Goal: Browse casually

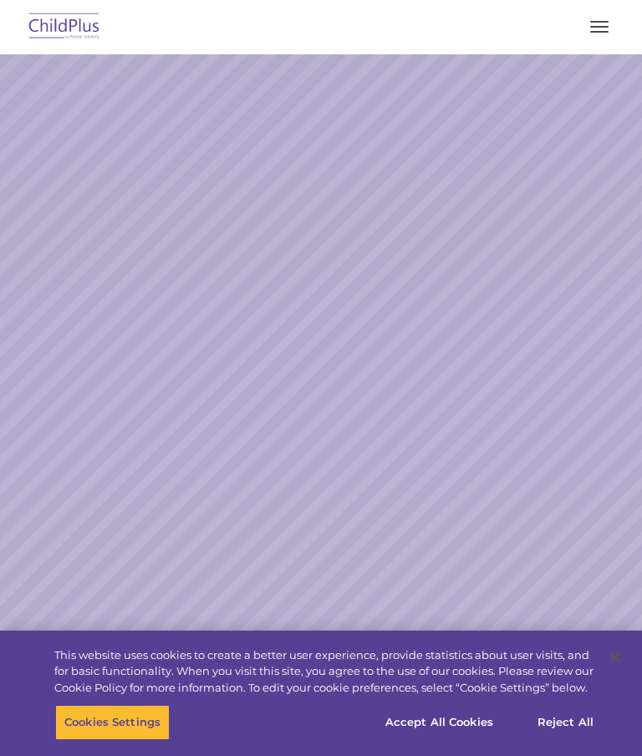
select select "MEDIUM"
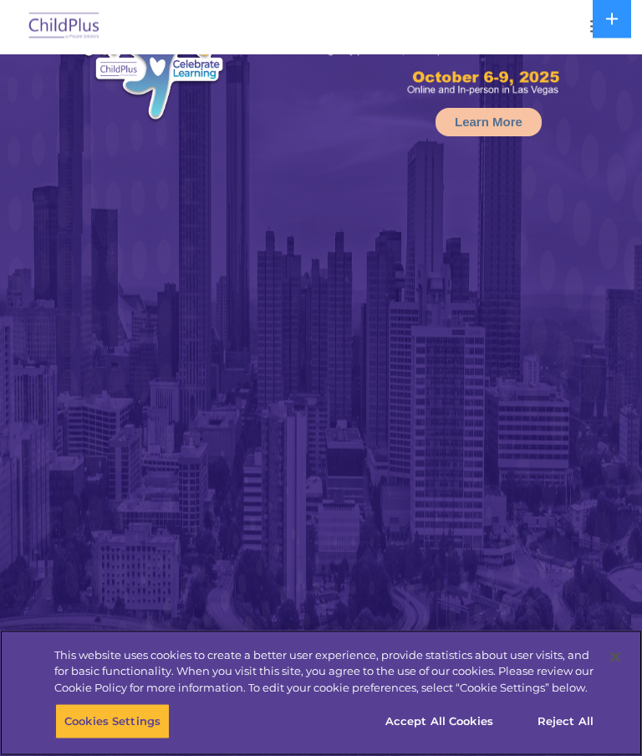
select select "MEDIUM"
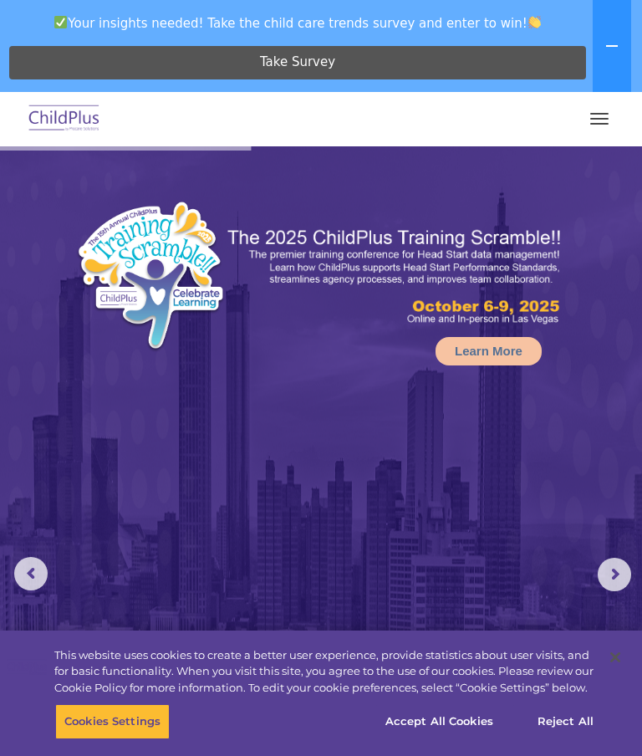
click at [605, 117] on button "button" at bounding box center [599, 118] width 35 height 27
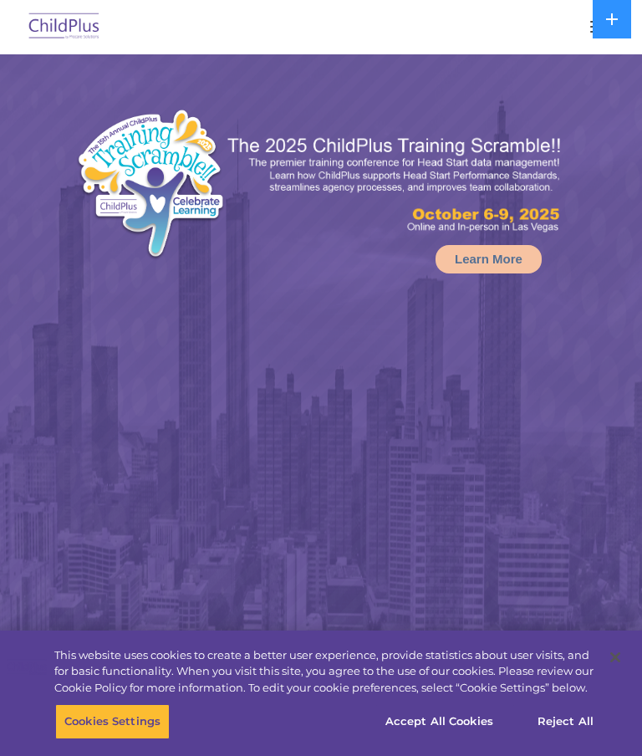
select select "MEDIUM"
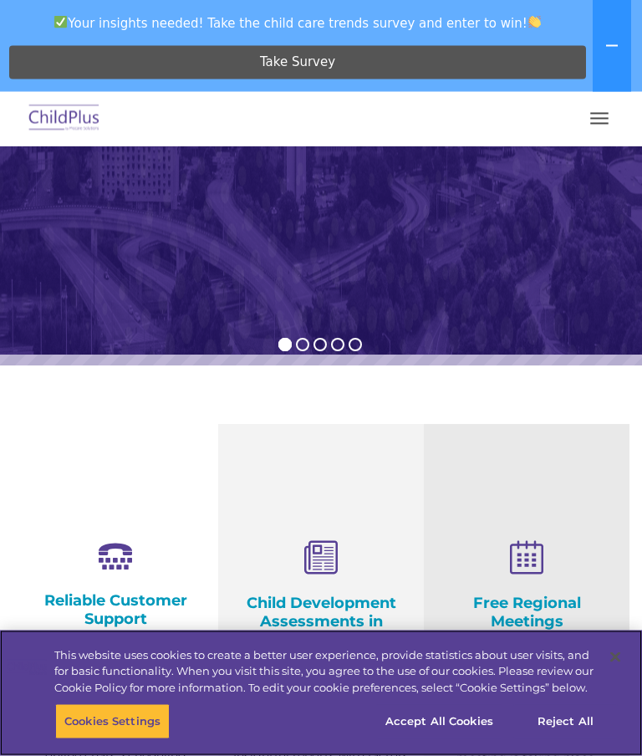
click at [570, 739] on button "Reject All" at bounding box center [565, 721] width 105 height 35
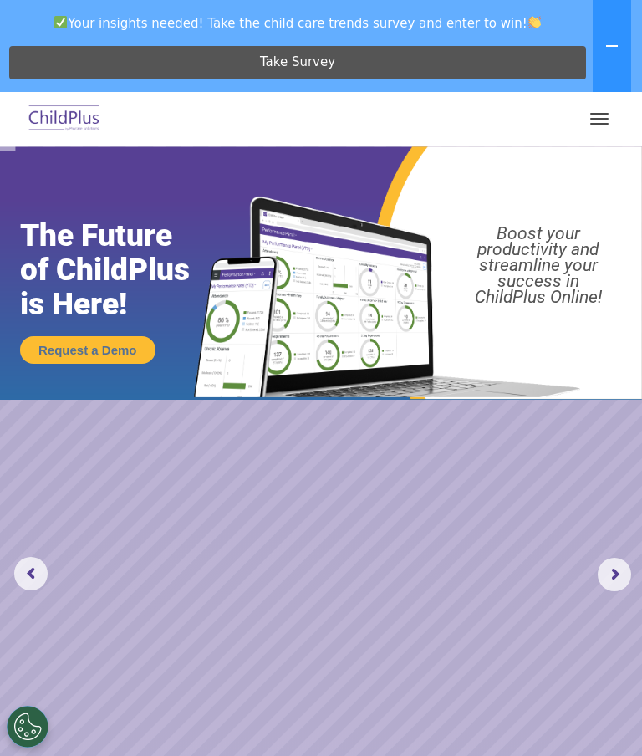
click at [630, 42] on button at bounding box center [612, 46] width 38 height 92
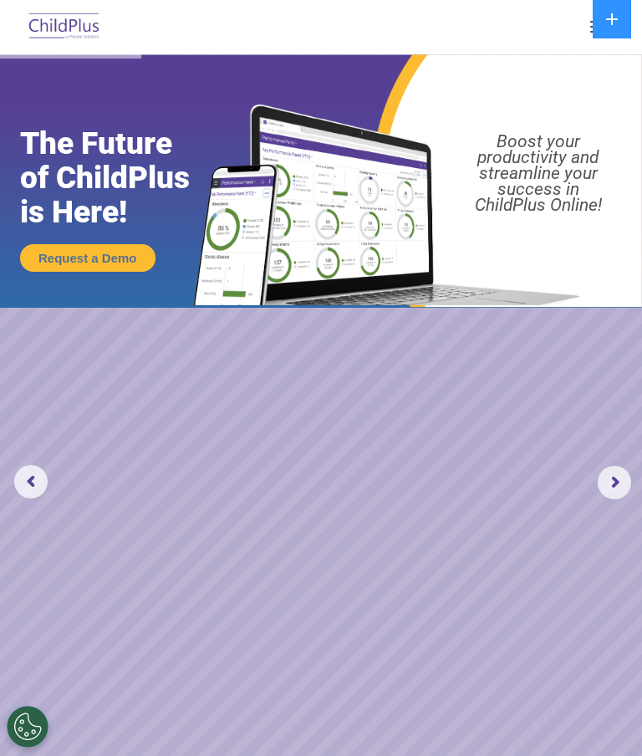
click at [62, 16] on img at bounding box center [64, 27] width 79 height 39
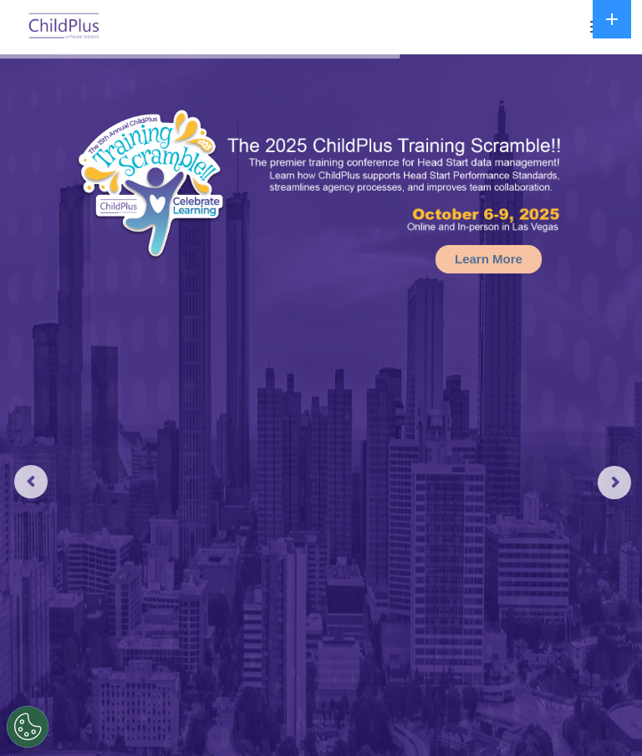
select select "MEDIUM"
